Goal: Task Accomplishment & Management: Complete application form

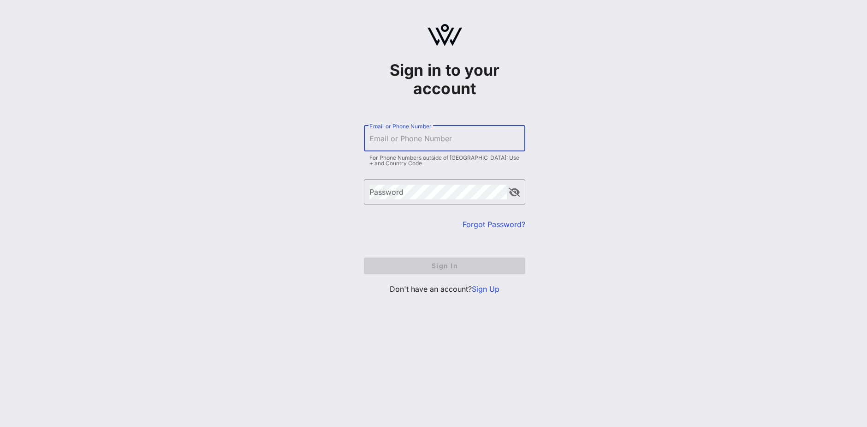
click at [416, 131] on div "Email or Phone Number" at bounding box center [444, 138] width 150 height 26
click at [397, 239] on form "​ Email or Phone Number For Phone Numbers outside of [GEOGRAPHIC_DATA]: Use + a…" at bounding box center [444, 199] width 161 height 167
click at [488, 288] on link "Sign Up" at bounding box center [486, 288] width 28 height 9
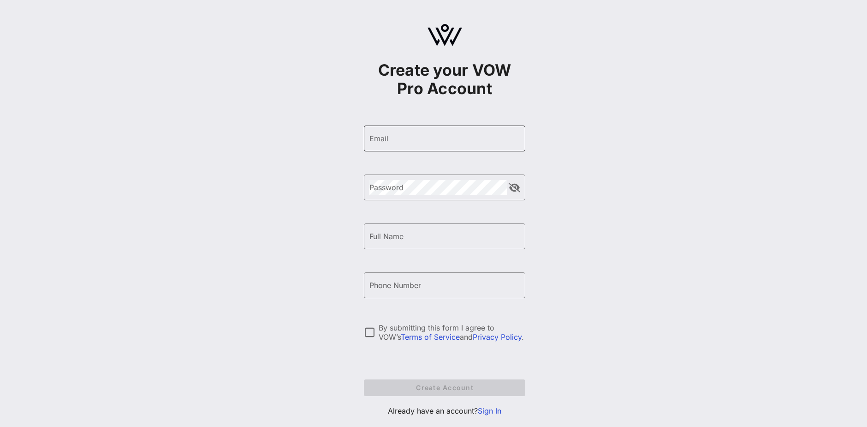
click at [380, 146] on div "Email" at bounding box center [444, 138] width 150 height 26
type input "a"
